Goal: Check status: Check status

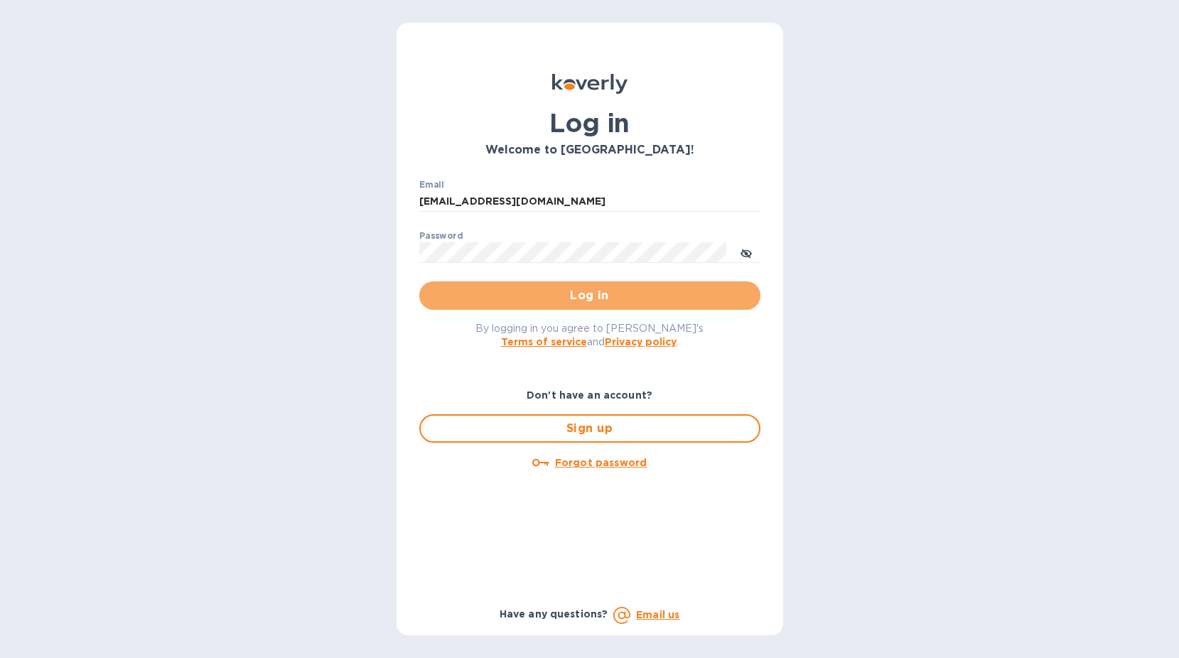
click at [537, 303] on span "Log in" at bounding box center [590, 295] width 318 height 17
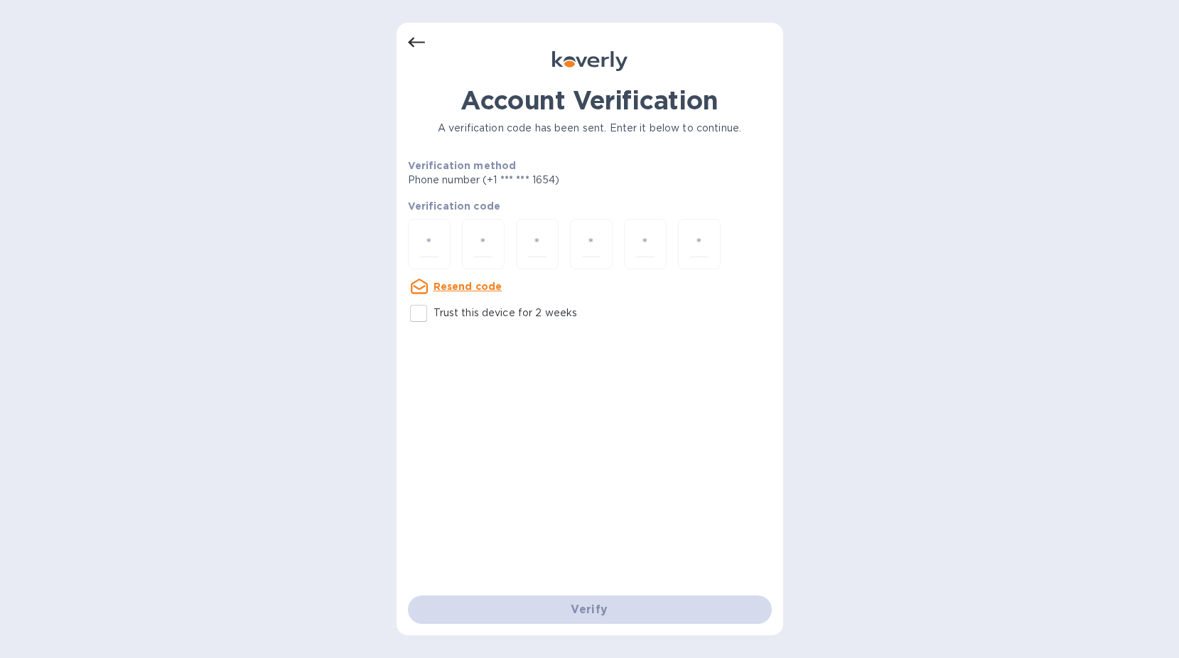
click at [517, 310] on p "Trust this device for 2 weeks" at bounding box center [505, 313] width 144 height 15
click at [433, 310] on input "Trust this device for 2 weeks" at bounding box center [419, 313] width 30 height 30
checkbox input "true"
click at [433, 249] on input "number" at bounding box center [429, 244] width 18 height 26
type input "6"
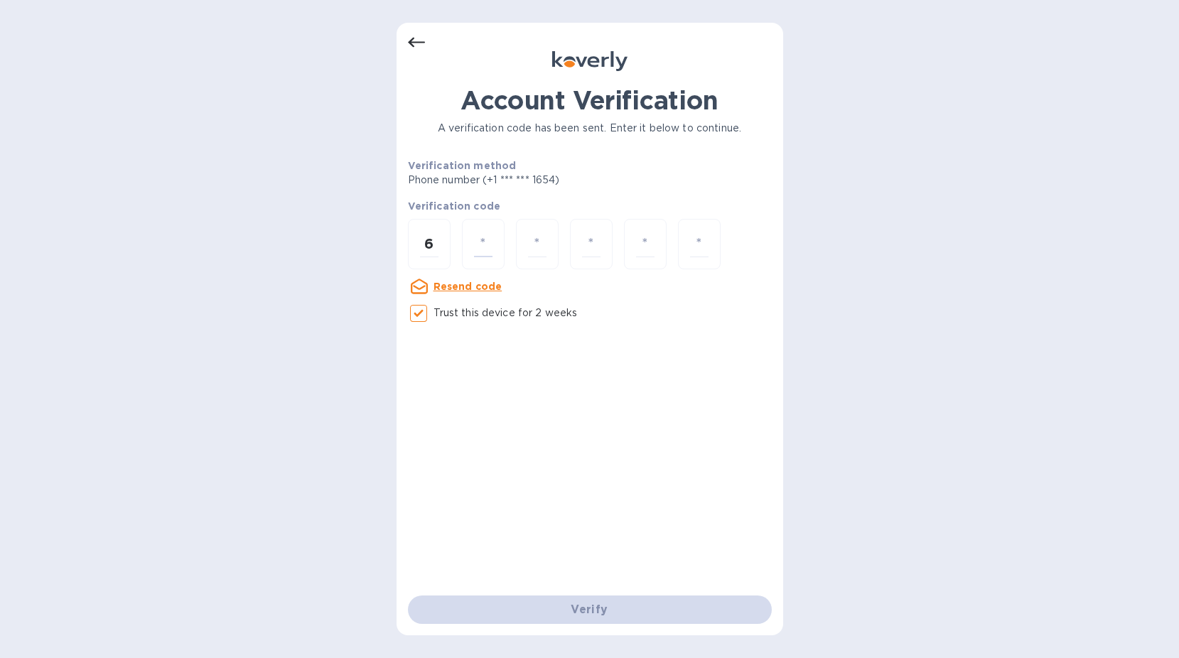
type input "2"
type input "1"
type input "2"
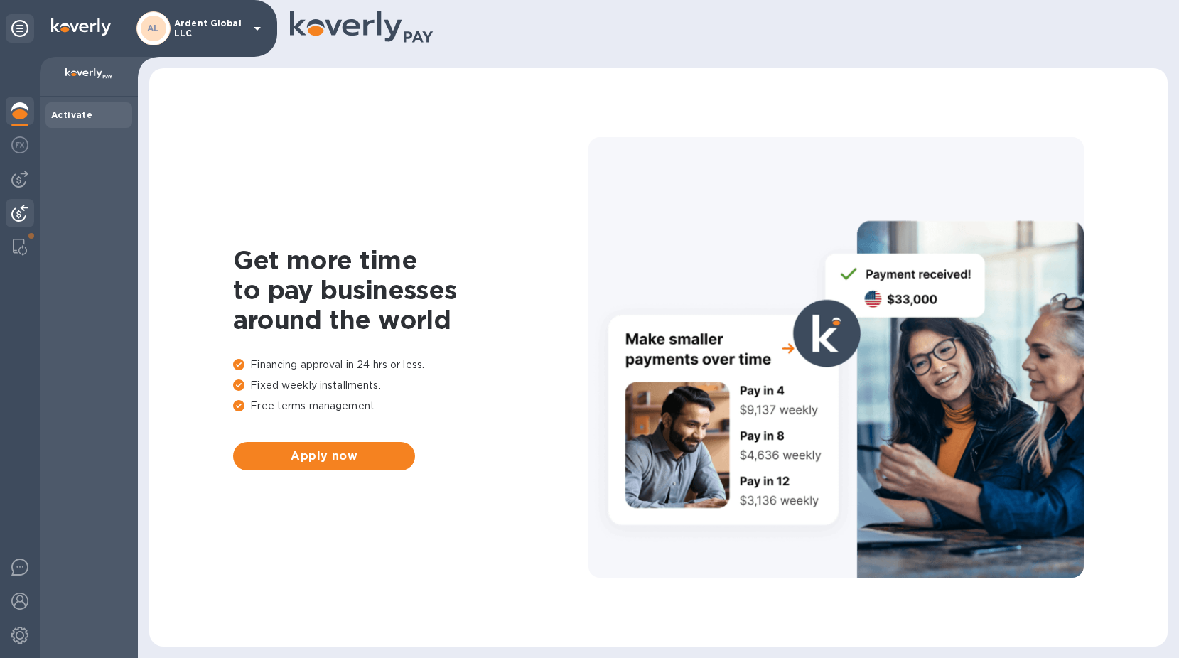
click at [29, 203] on div at bounding box center [20, 214] width 28 height 31
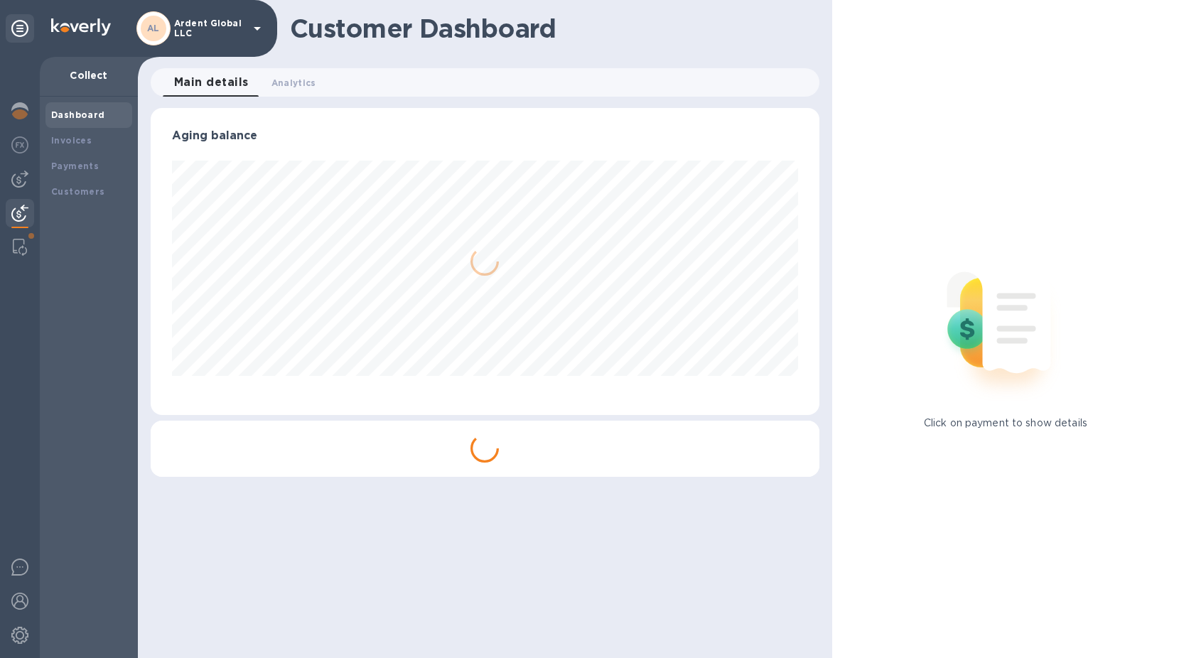
scroll to position [307, 668]
click at [92, 166] on b "Payments" at bounding box center [75, 166] width 48 height 11
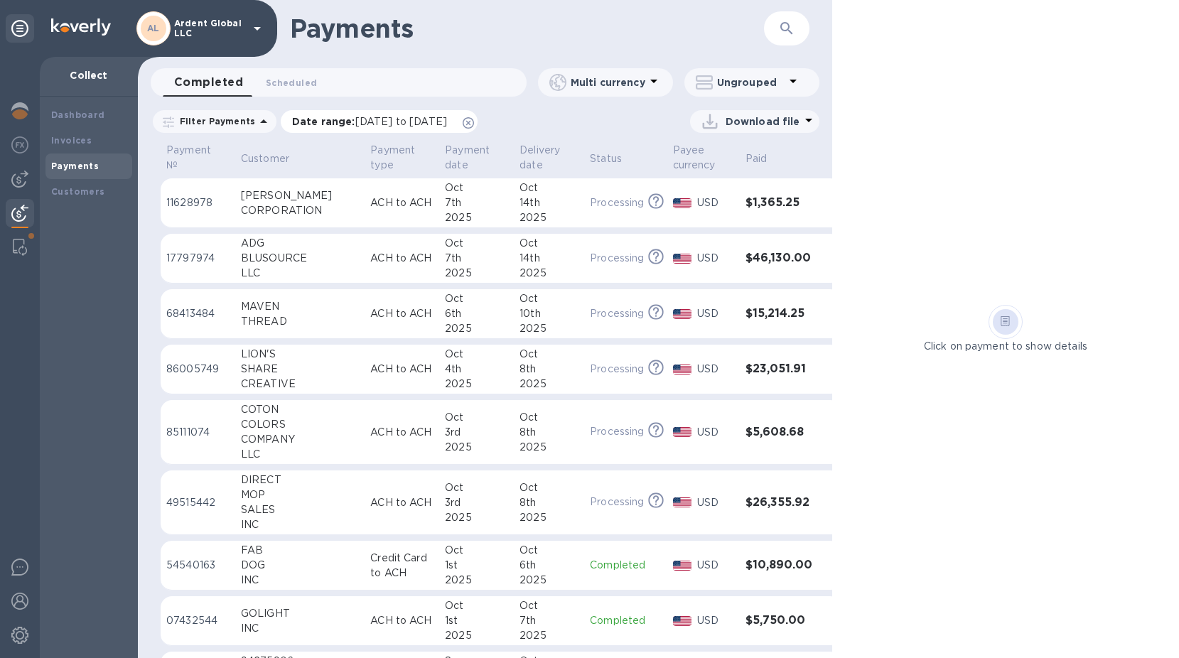
click at [474, 123] on icon at bounding box center [468, 122] width 11 height 11
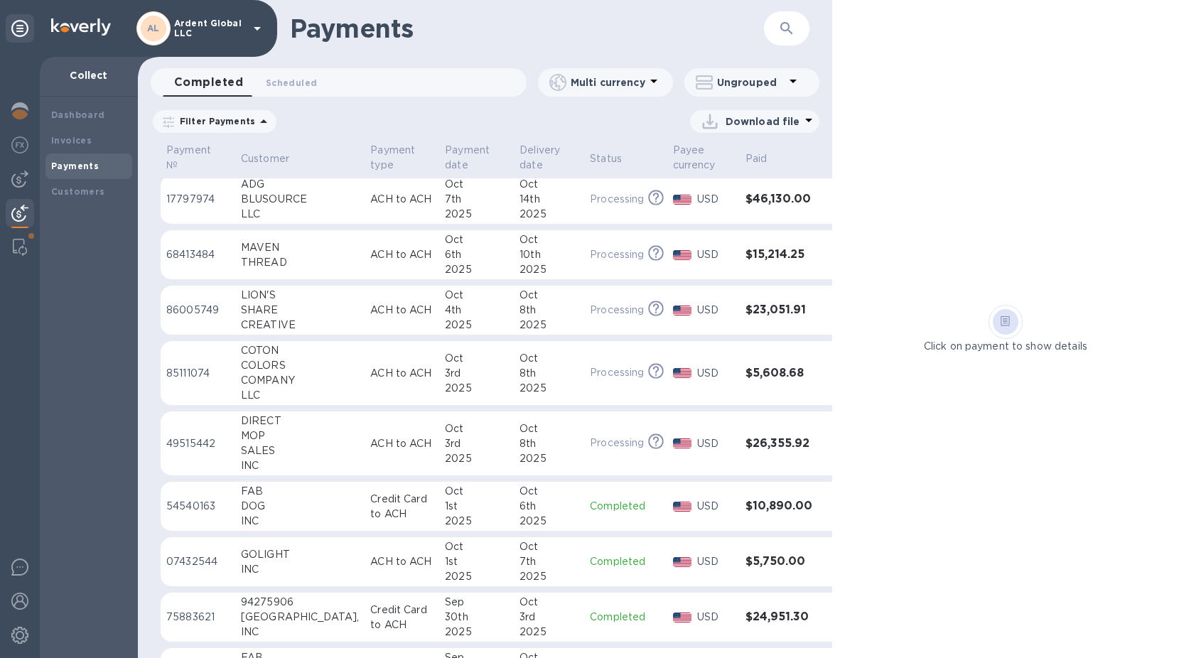
scroll to position [213, 0]
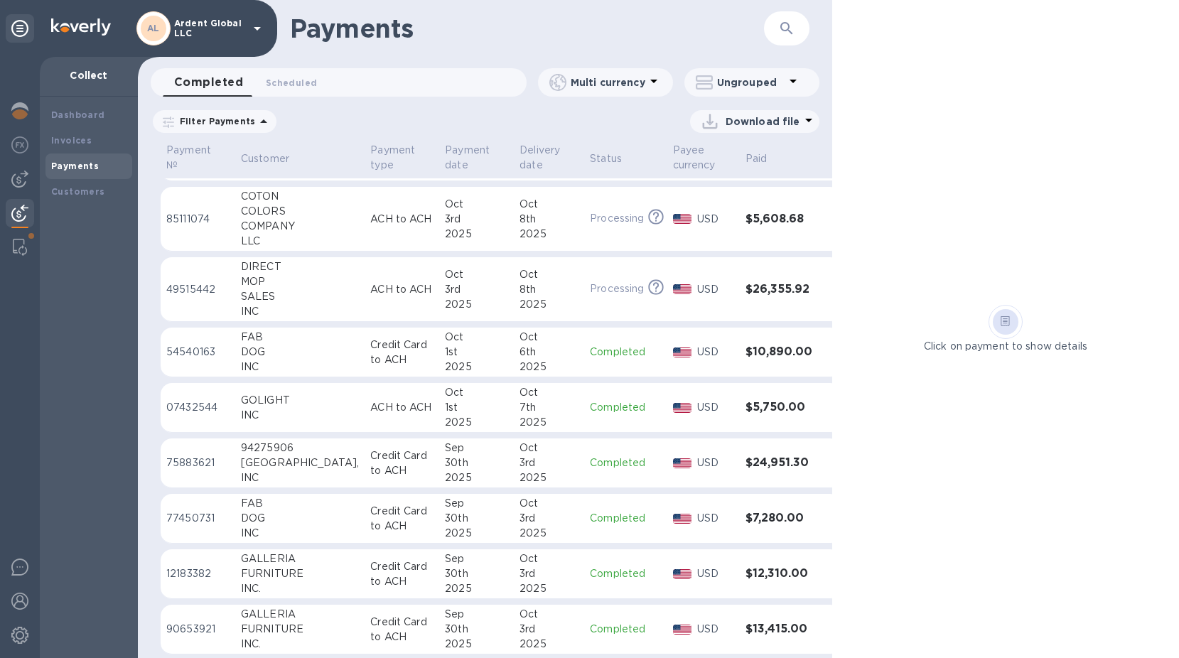
click at [279, 394] on div "GOLIGHT" at bounding box center [300, 400] width 118 height 15
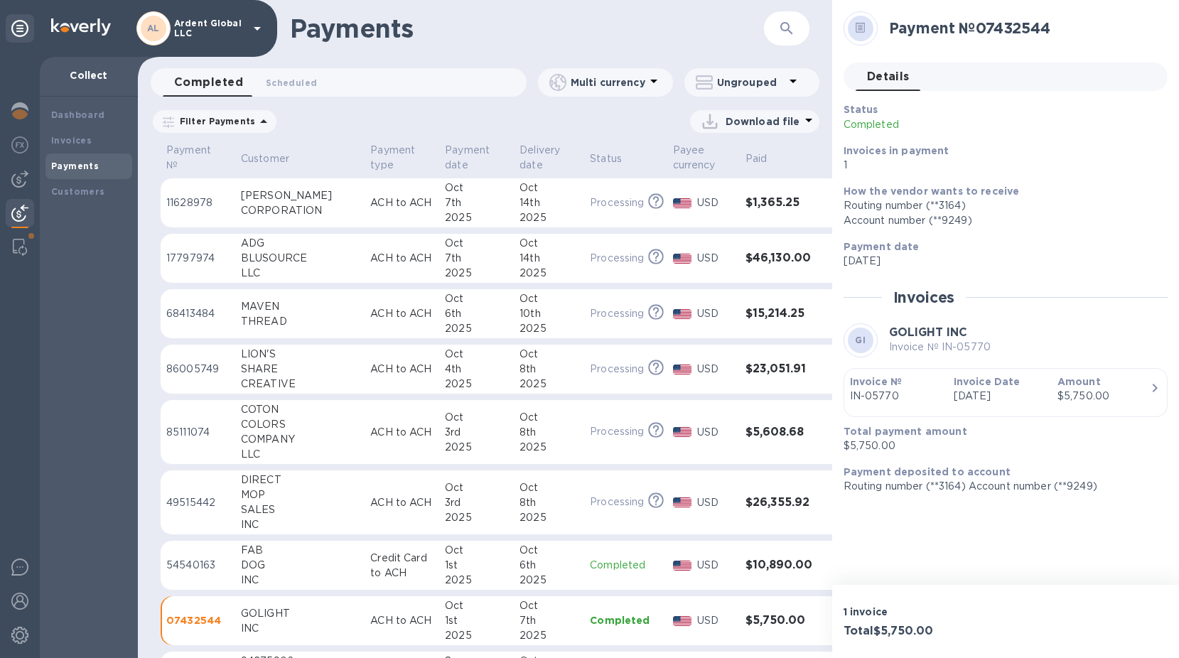
click at [445, 373] on div "4th" at bounding box center [476, 369] width 63 height 15
